Goal: Task Accomplishment & Management: Use online tool/utility

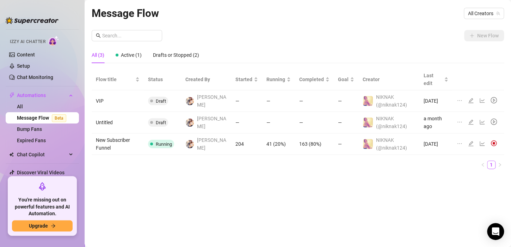
scroll to position [60, 0]
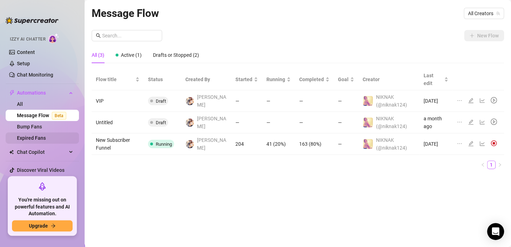
click at [42, 135] on link "Expired Fans" at bounding box center [31, 138] width 29 height 6
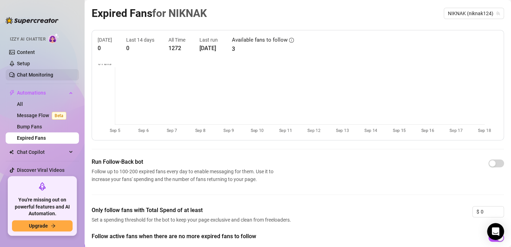
click at [37, 72] on link "Chat Monitoring" at bounding box center [35, 75] width 36 height 6
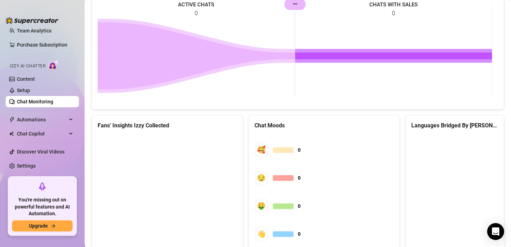
scroll to position [386, 0]
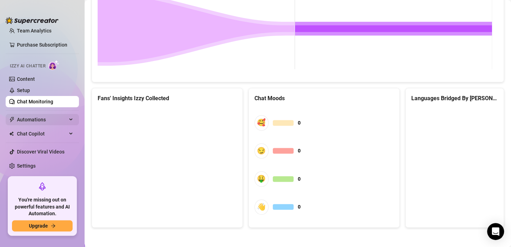
click at [42, 115] on span "Automations" at bounding box center [42, 119] width 50 height 11
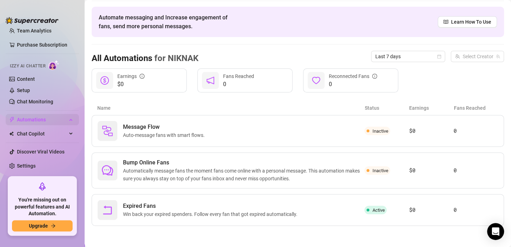
click at [39, 119] on span "Automations" at bounding box center [42, 119] width 50 height 11
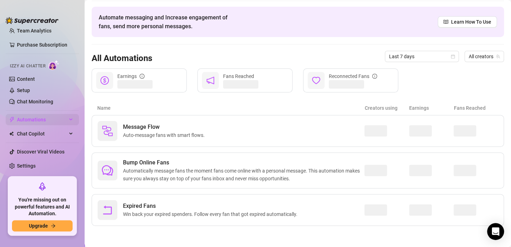
scroll to position [22, 0]
click at [41, 118] on span "Automations" at bounding box center [42, 119] width 50 height 11
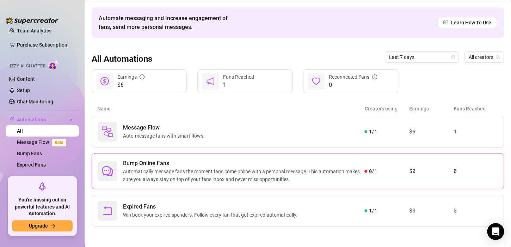
click at [190, 172] on span "Automatically message fans the moment fans come online with a personal message.…" at bounding box center [244, 176] width 242 height 16
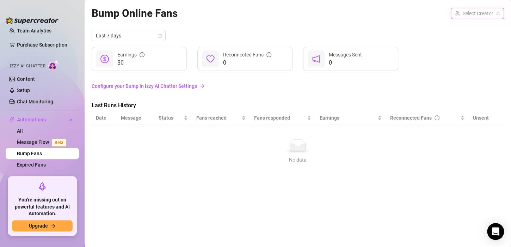
click at [491, 8] on input "search" at bounding box center [474, 13] width 38 height 11
click at [485, 12] on input "search" at bounding box center [474, 13] width 38 height 11
click at [479, 28] on span "( niknak124 )" at bounding box center [485, 28] width 26 height 8
